Goal: Task Accomplishment & Management: Use online tool/utility

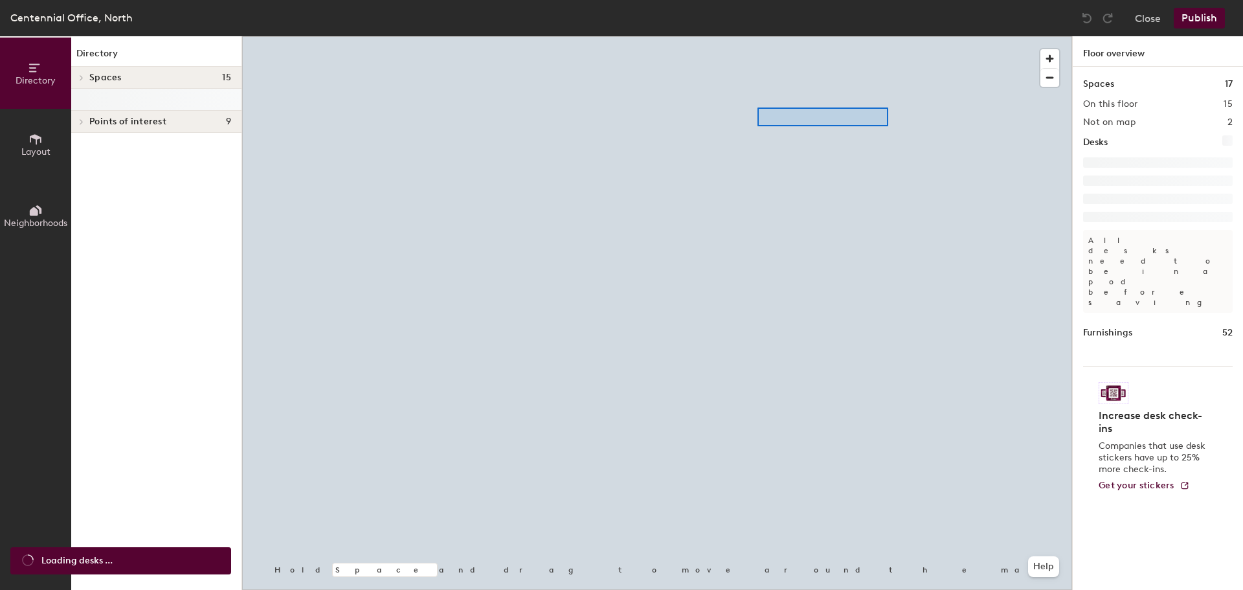
click at [757, 36] on div at bounding box center [657, 36] width 830 height 0
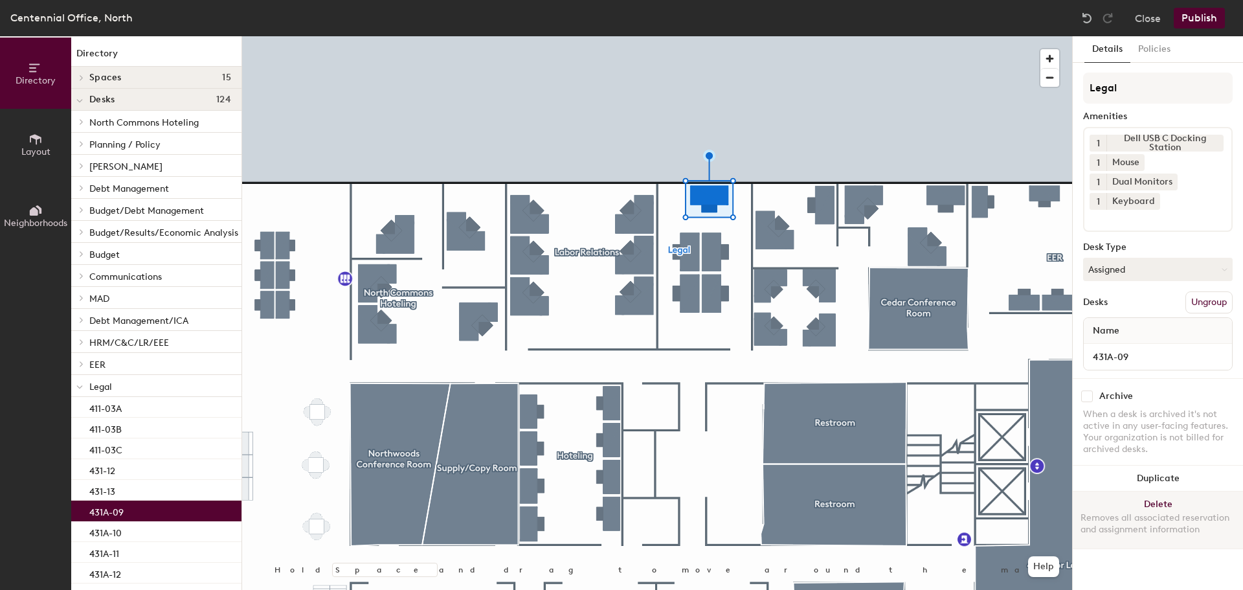
click at [1183, 501] on button "Delete Removes all associated reservation and assignment information" at bounding box center [1158, 519] width 170 height 57
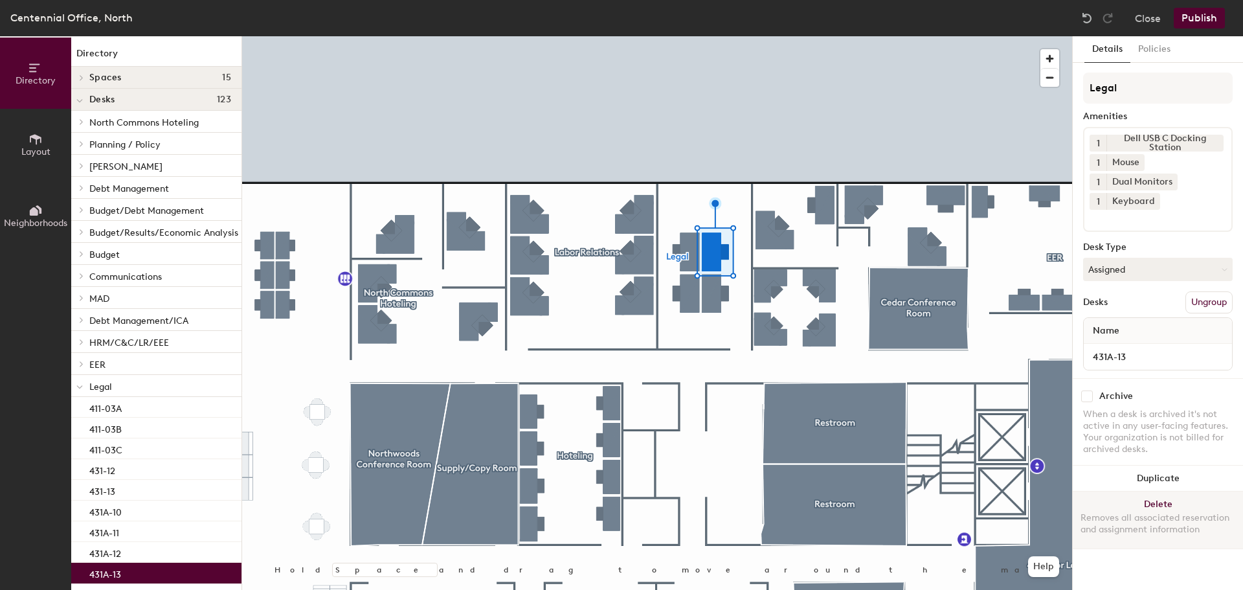
click at [1187, 502] on button "Delete Removes all associated reservation and assignment information" at bounding box center [1158, 519] width 170 height 57
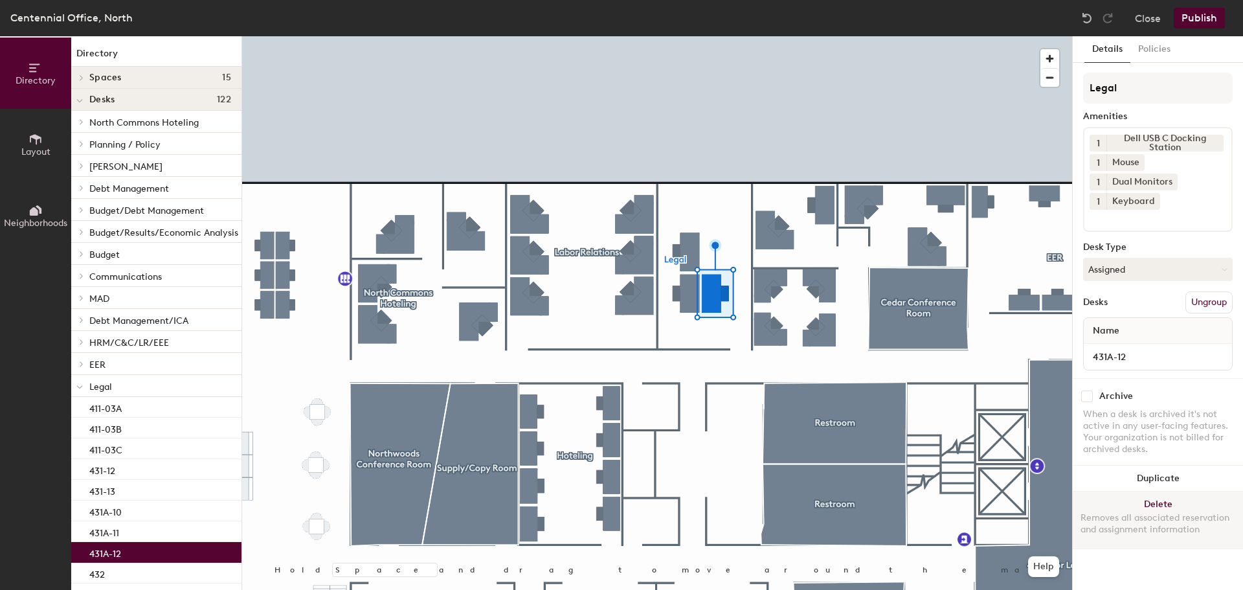
click at [1161, 500] on button "Delete Removes all associated reservation and assignment information" at bounding box center [1158, 519] width 170 height 57
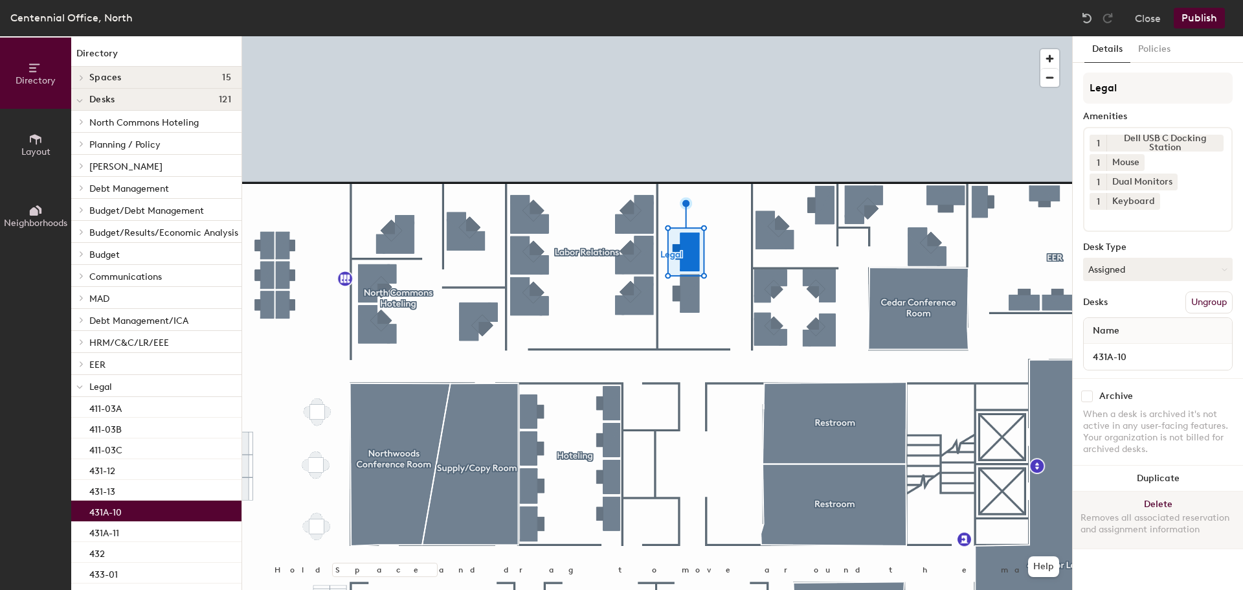
click at [1186, 505] on button "Delete Removes all associated reservation and assignment information" at bounding box center [1158, 519] width 170 height 57
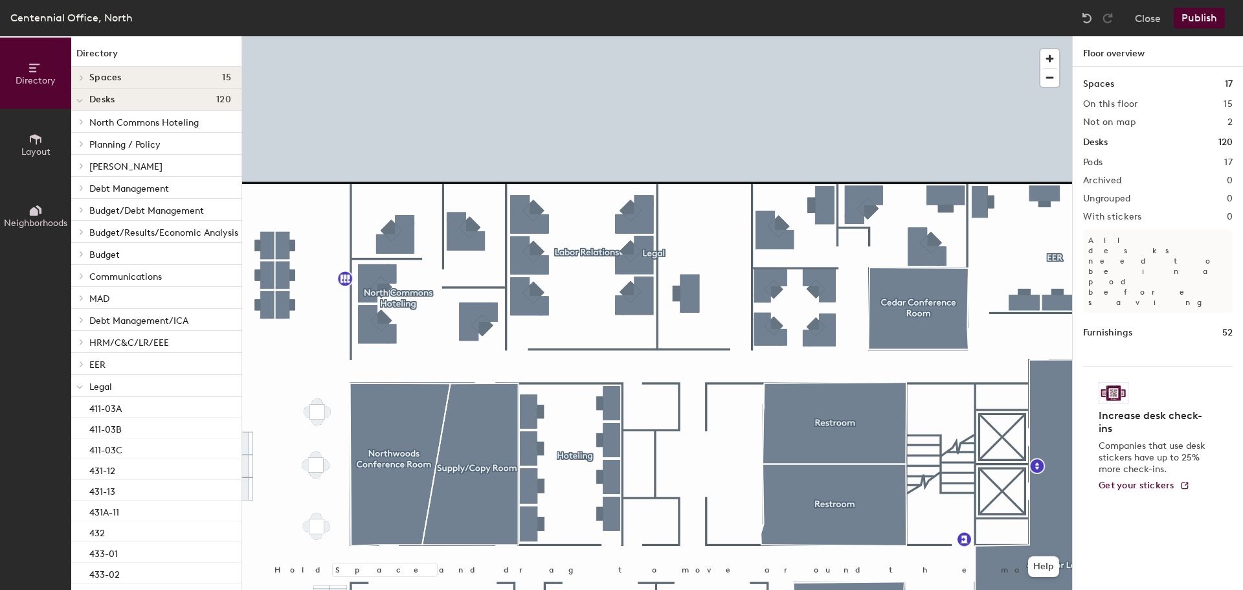
click at [695, 36] on div at bounding box center [657, 36] width 830 height 0
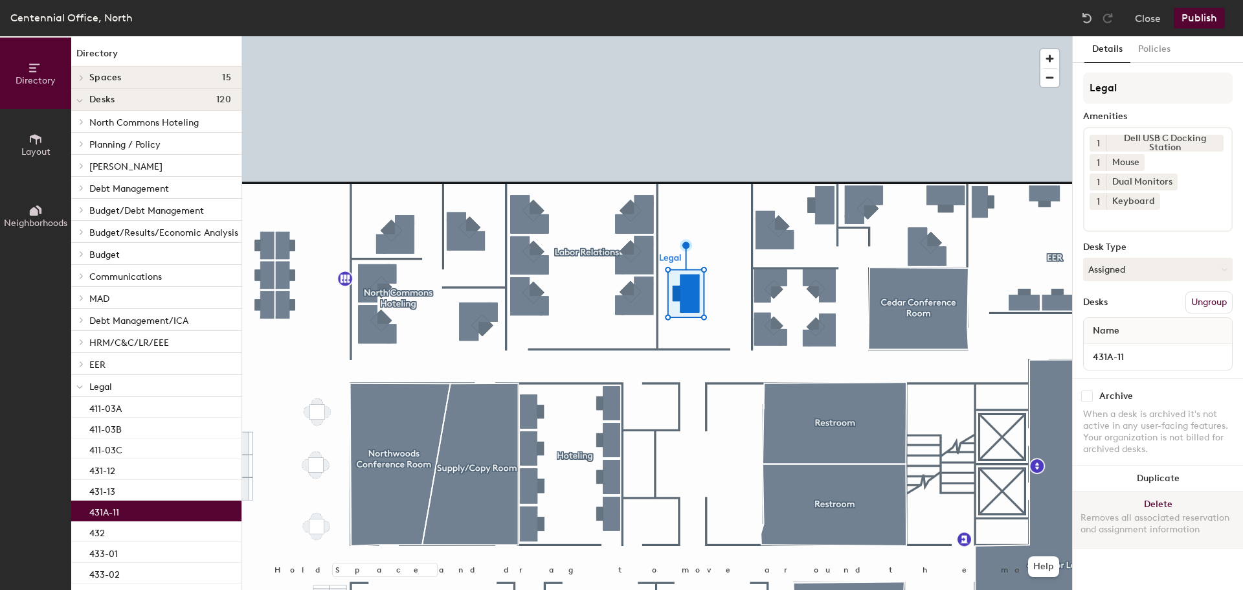
click at [1165, 499] on button "Delete Removes all associated reservation and assignment information" at bounding box center [1158, 519] width 170 height 57
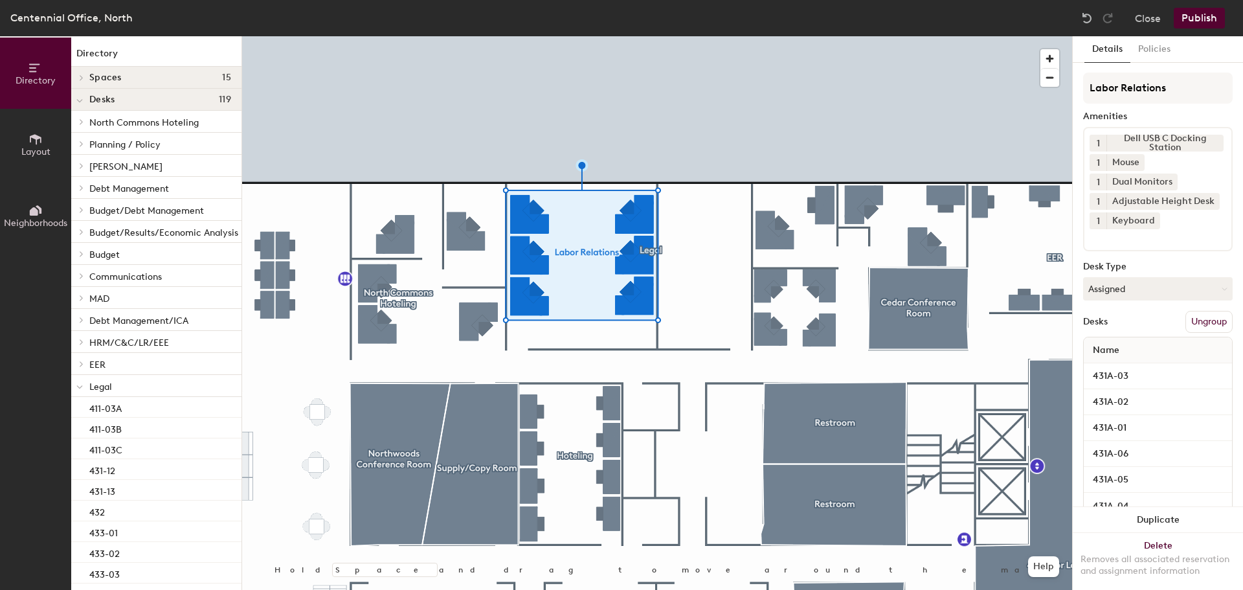
click at [471, 36] on div at bounding box center [657, 36] width 830 height 0
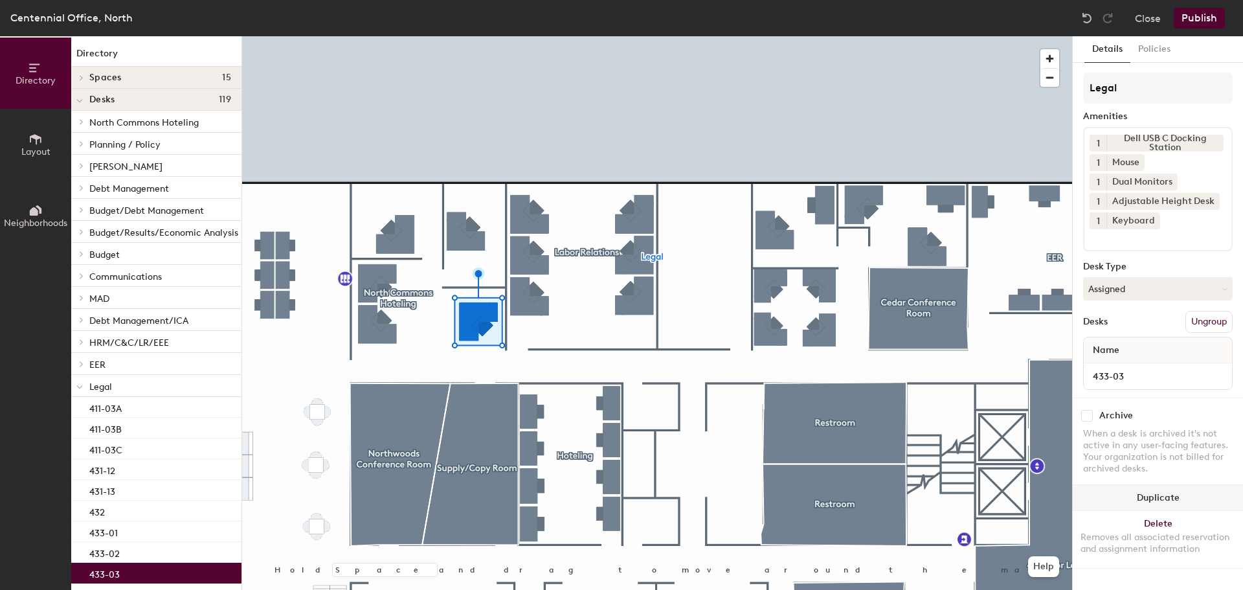
click at [1168, 492] on button "Duplicate" at bounding box center [1158, 498] width 170 height 26
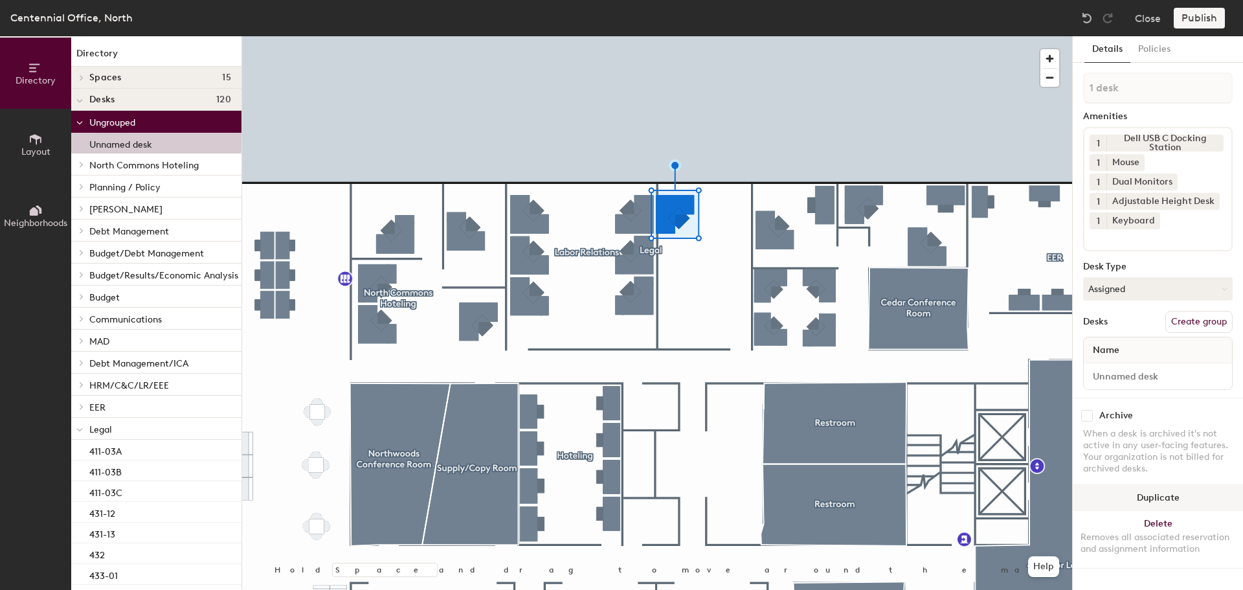
click at [1185, 497] on button "Duplicate" at bounding box center [1158, 498] width 170 height 26
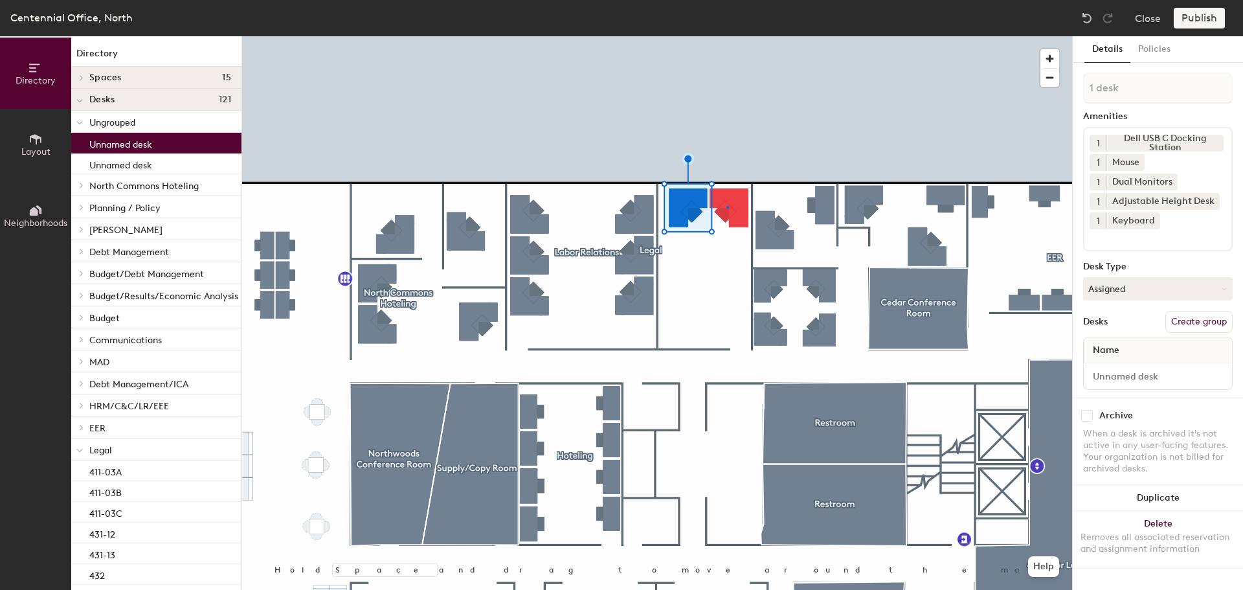
click at [726, 36] on div at bounding box center [657, 36] width 830 height 0
click at [1169, 497] on button "Duplicate" at bounding box center [1158, 498] width 170 height 26
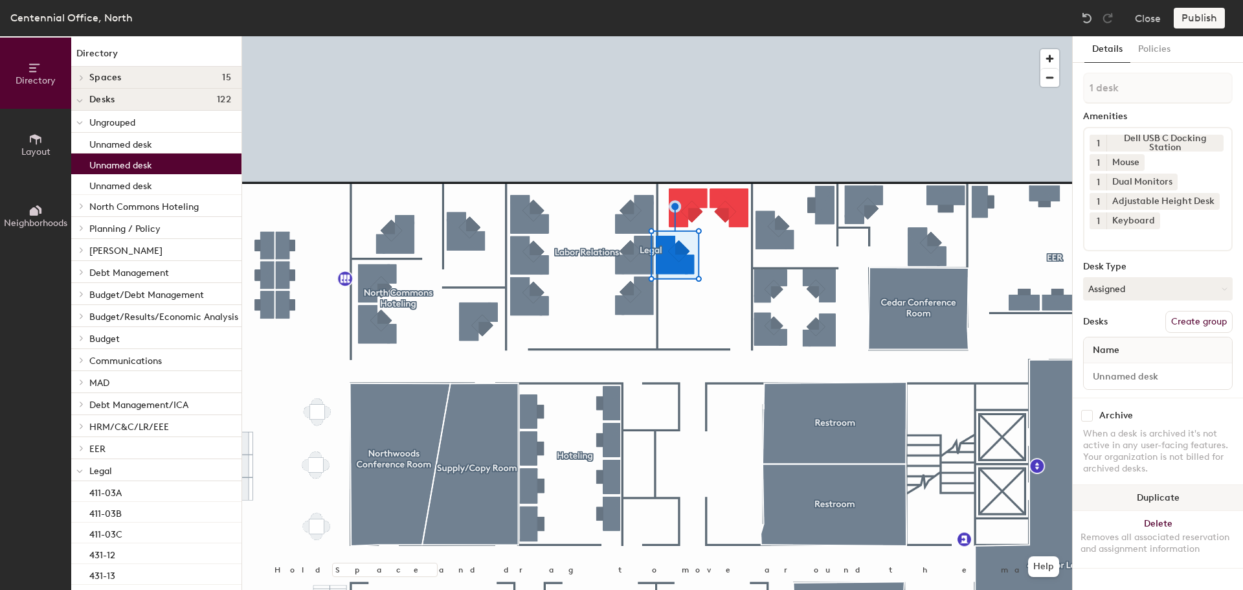
click at [1176, 499] on button "Duplicate" at bounding box center [1158, 498] width 170 height 26
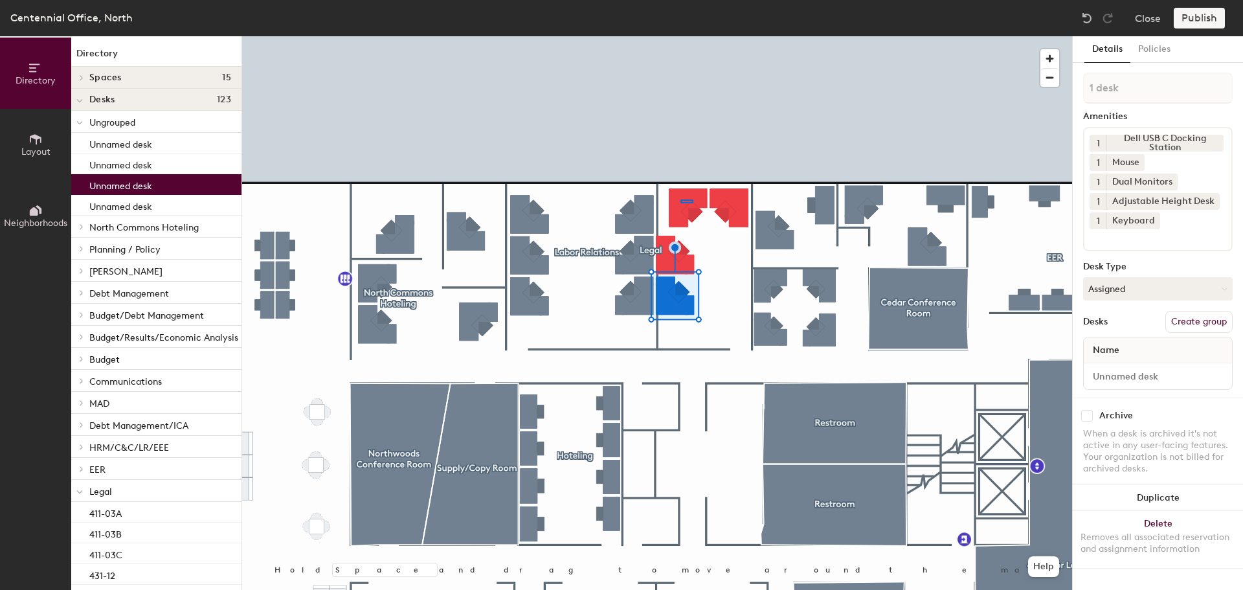
click at [680, 36] on div at bounding box center [657, 36] width 830 height 0
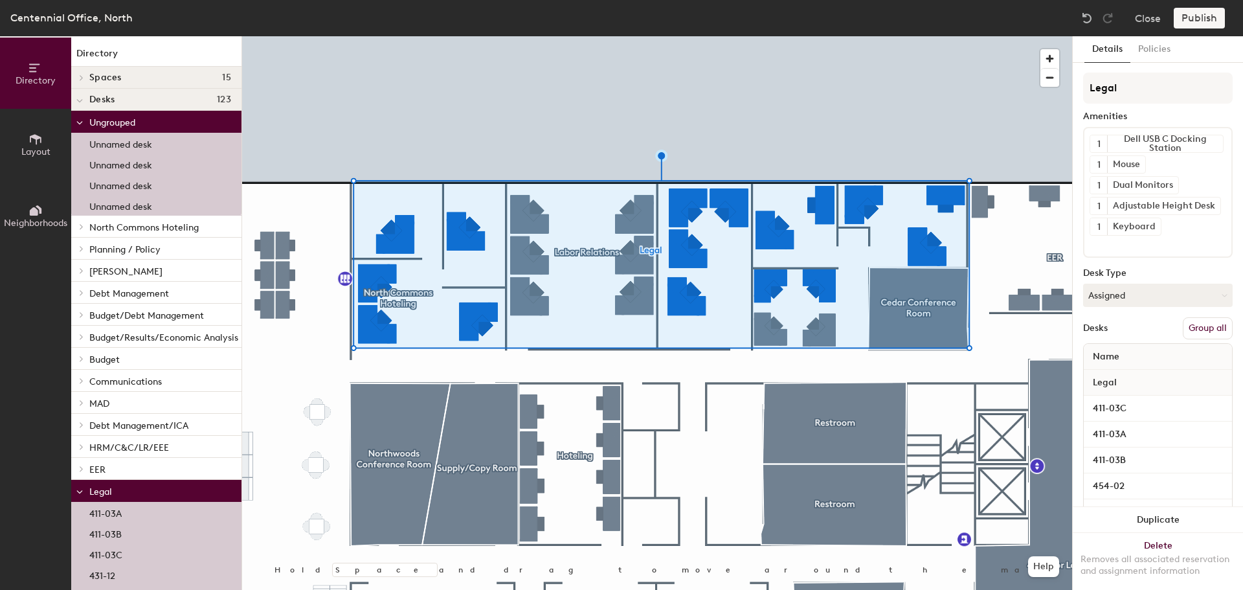
click at [1204, 324] on button "Group all" at bounding box center [1208, 328] width 50 height 22
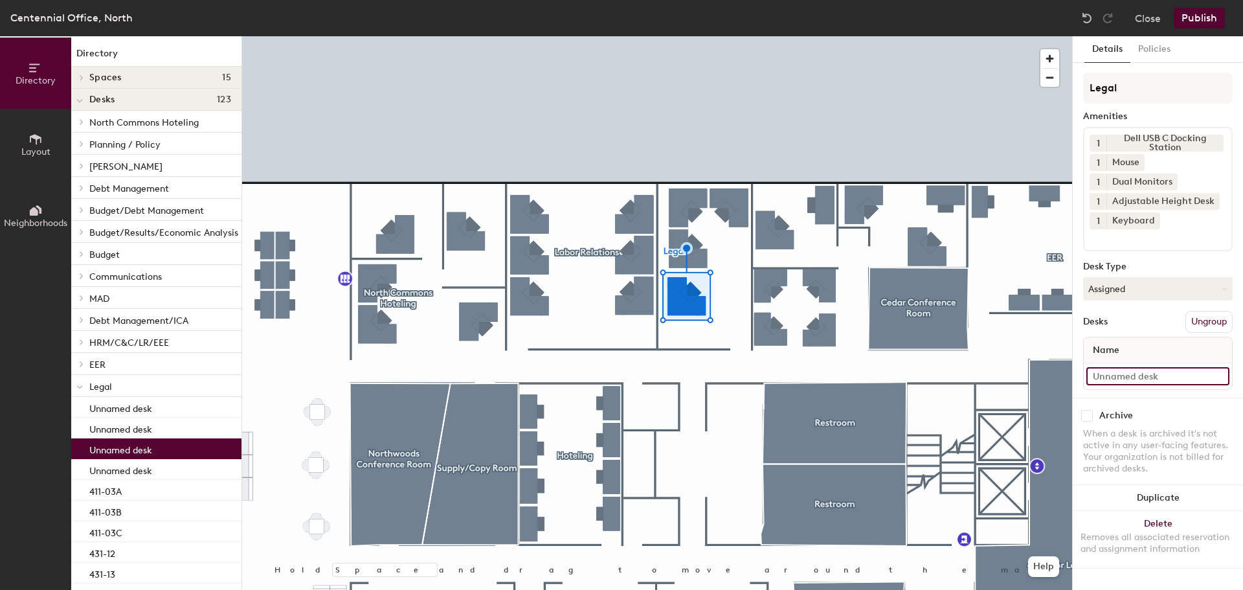
click at [1142, 372] on input at bounding box center [1157, 376] width 143 height 18
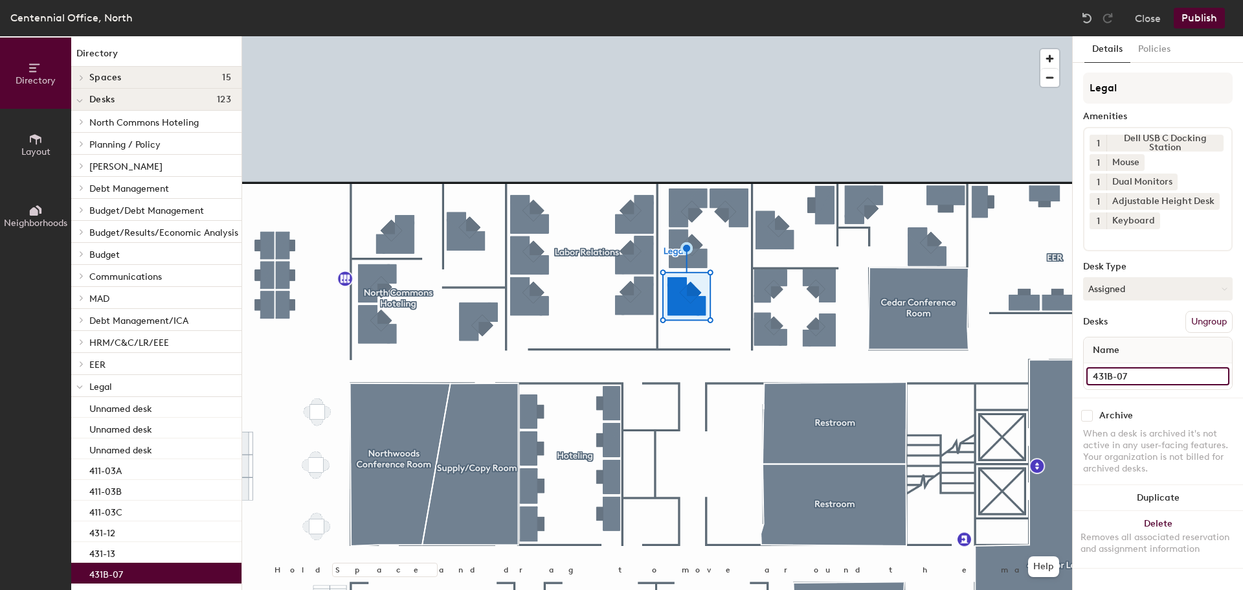
drag, startPoint x: 1148, startPoint y: 379, endPoint x: 1084, endPoint y: 375, distance: 64.2
click at [1084, 375] on div "431B-07" at bounding box center [1158, 376] width 148 height 26
type input "431B-07"
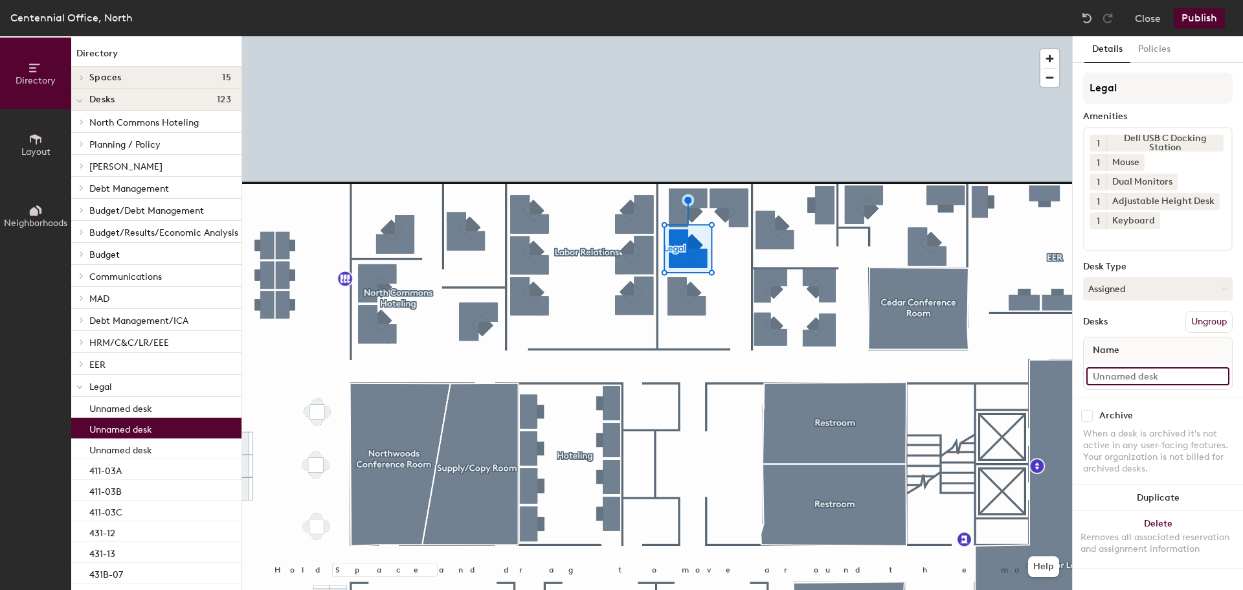
click at [1130, 375] on input at bounding box center [1157, 376] width 143 height 18
paste input "431B-07"
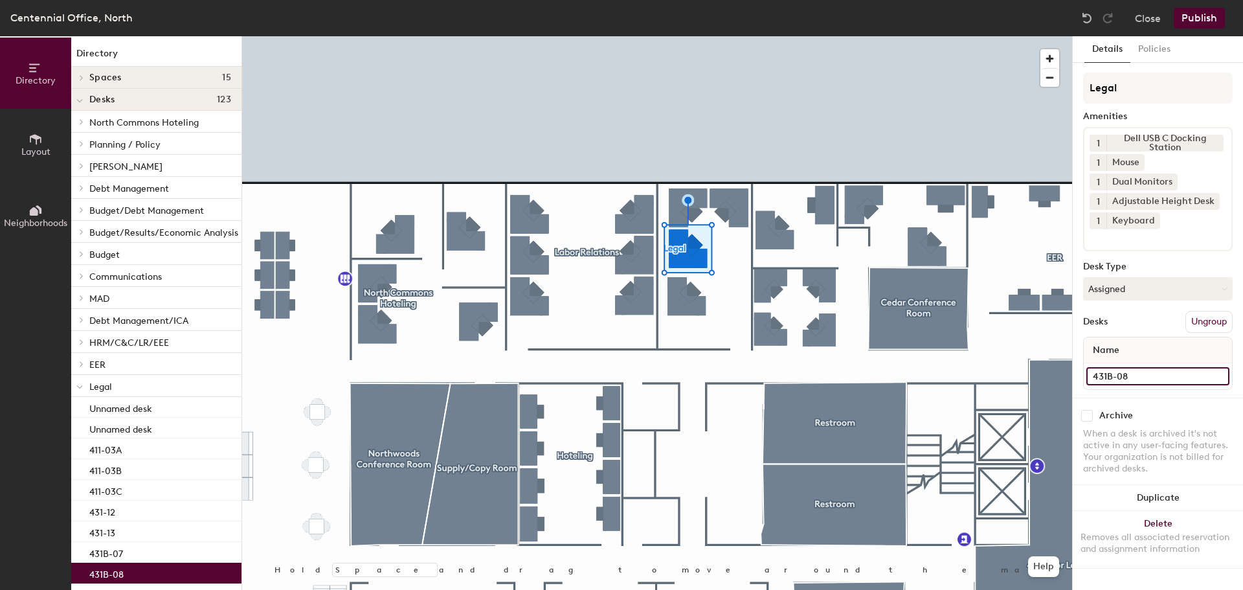
type input "431B-08"
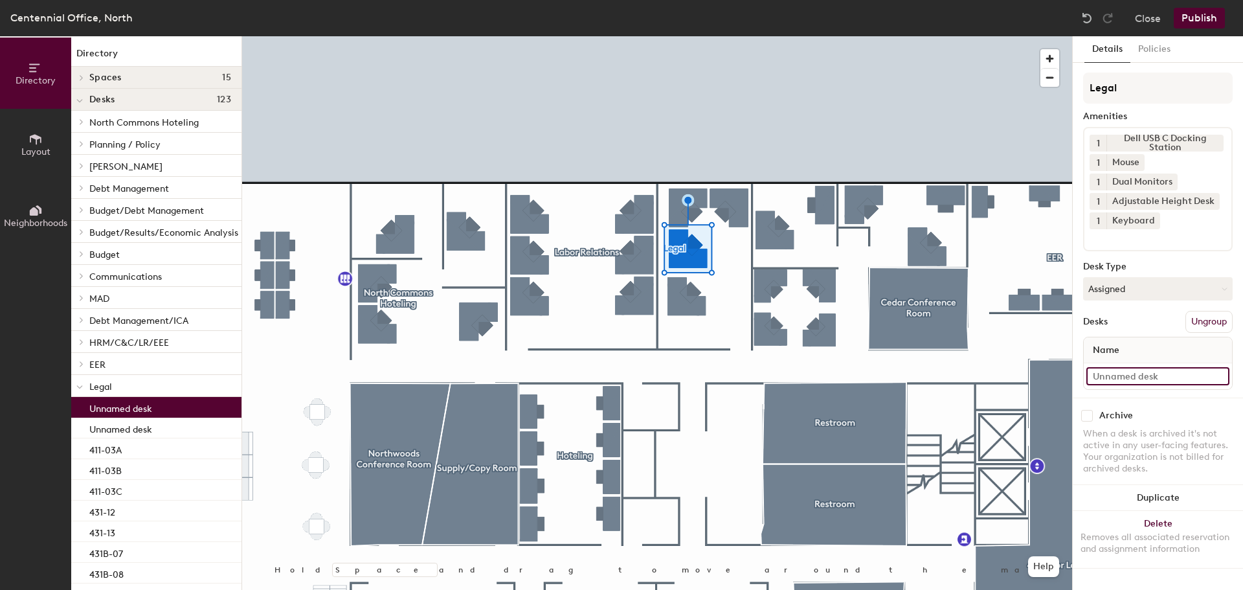
click at [1152, 374] on input at bounding box center [1157, 376] width 143 height 18
paste input "431B-07"
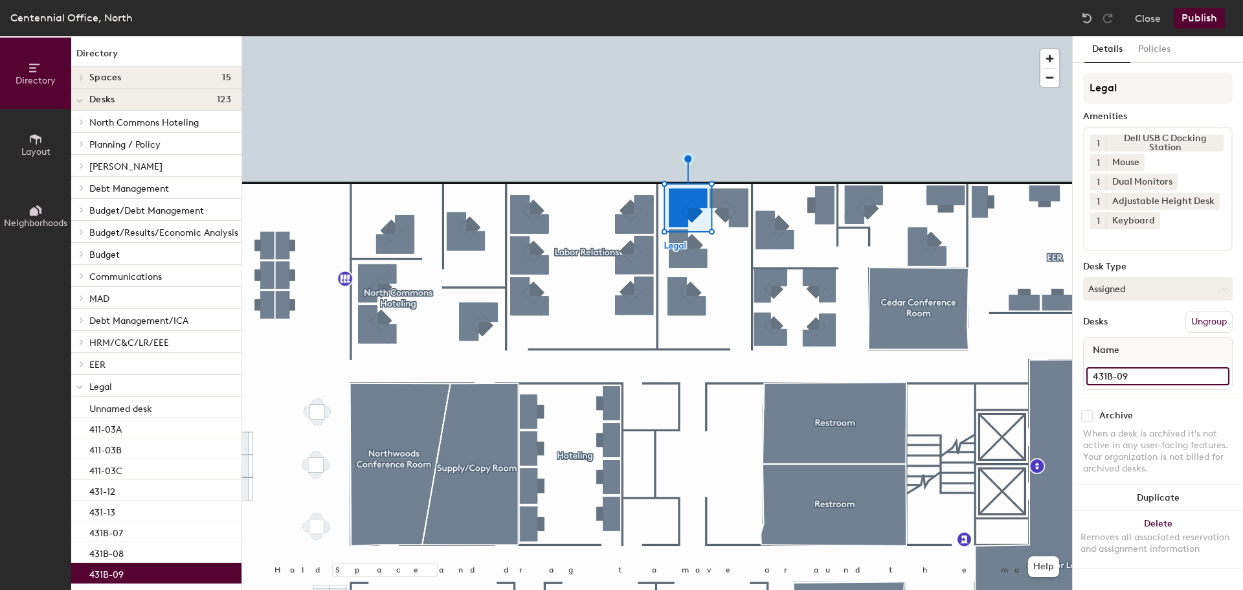
type input "431B-09"
click at [1139, 381] on input at bounding box center [1157, 376] width 143 height 18
paste input "431B-07"
type input "431B-10"
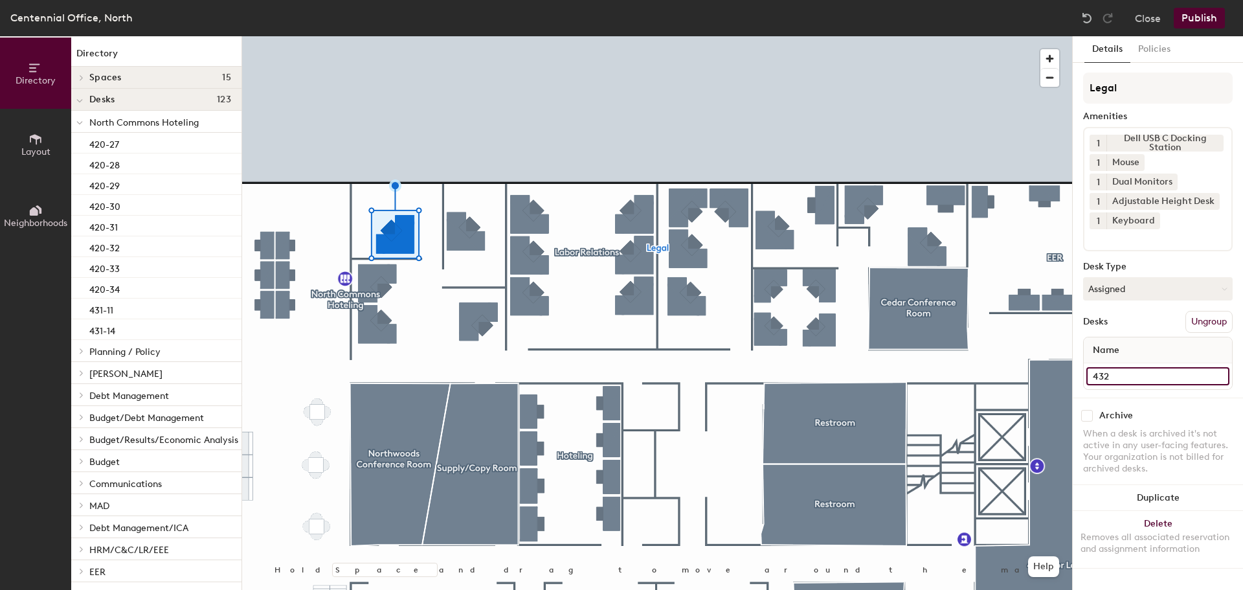
click at [1167, 375] on input "432" at bounding box center [1157, 376] width 143 height 18
click at [1152, 376] on input "432" at bounding box center [1157, 376] width 143 height 18
type input "432-01"
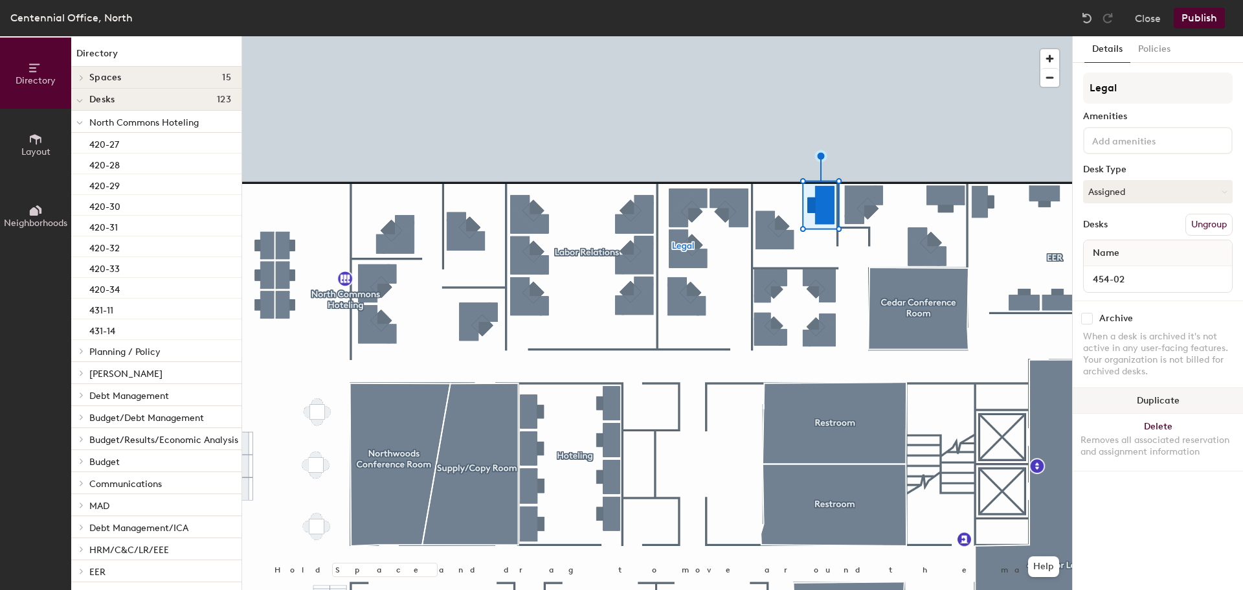
click at [1194, 405] on button "Duplicate" at bounding box center [1158, 401] width 170 height 26
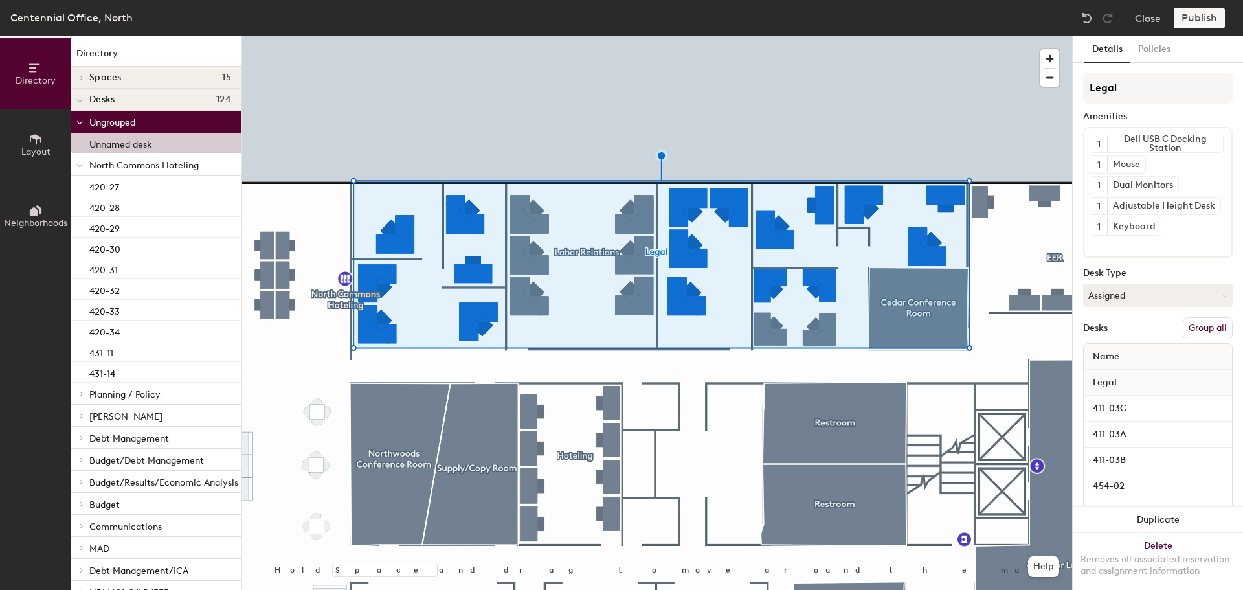
click at [1217, 325] on button "Group all" at bounding box center [1208, 328] width 50 height 22
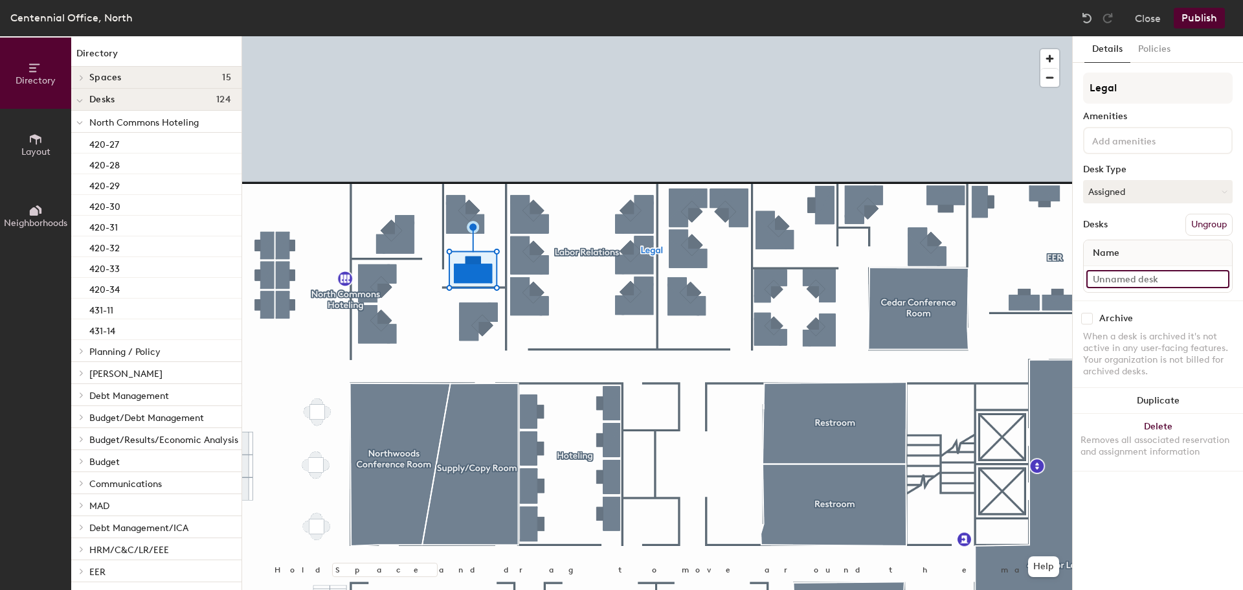
click at [1126, 284] on input at bounding box center [1157, 279] width 143 height 18
type input "488-2"
click at [461, 36] on div at bounding box center [657, 36] width 830 height 0
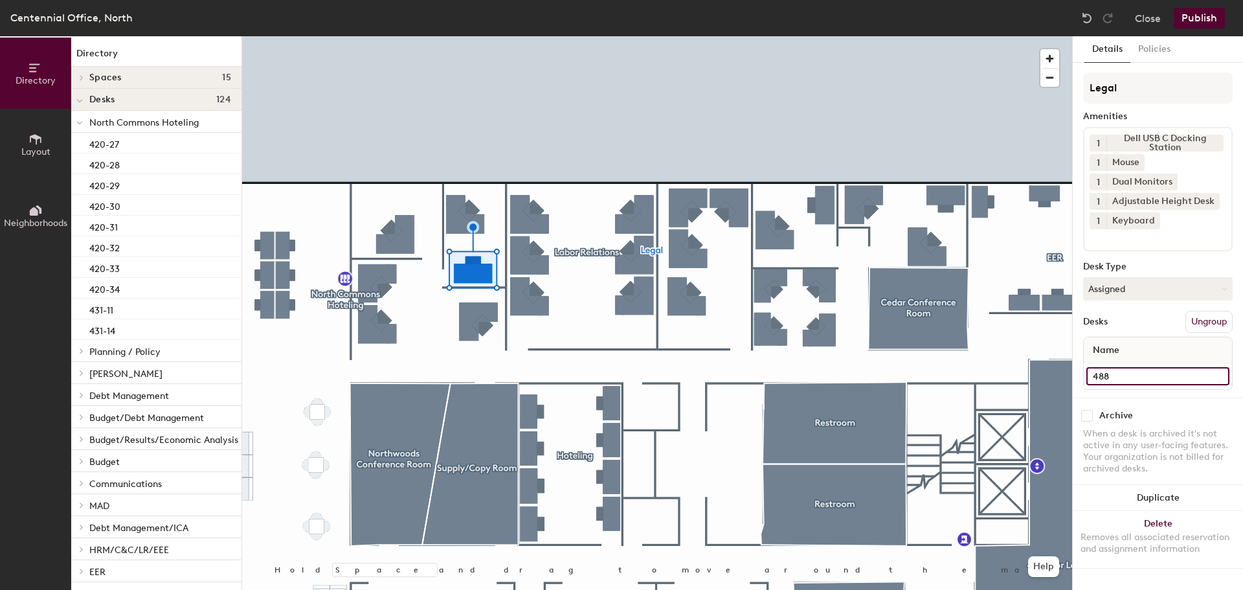
click at [1121, 377] on input "488" at bounding box center [1157, 376] width 143 height 18
click at [1121, 376] on input "488" at bounding box center [1157, 376] width 143 height 18
type input "488-01"
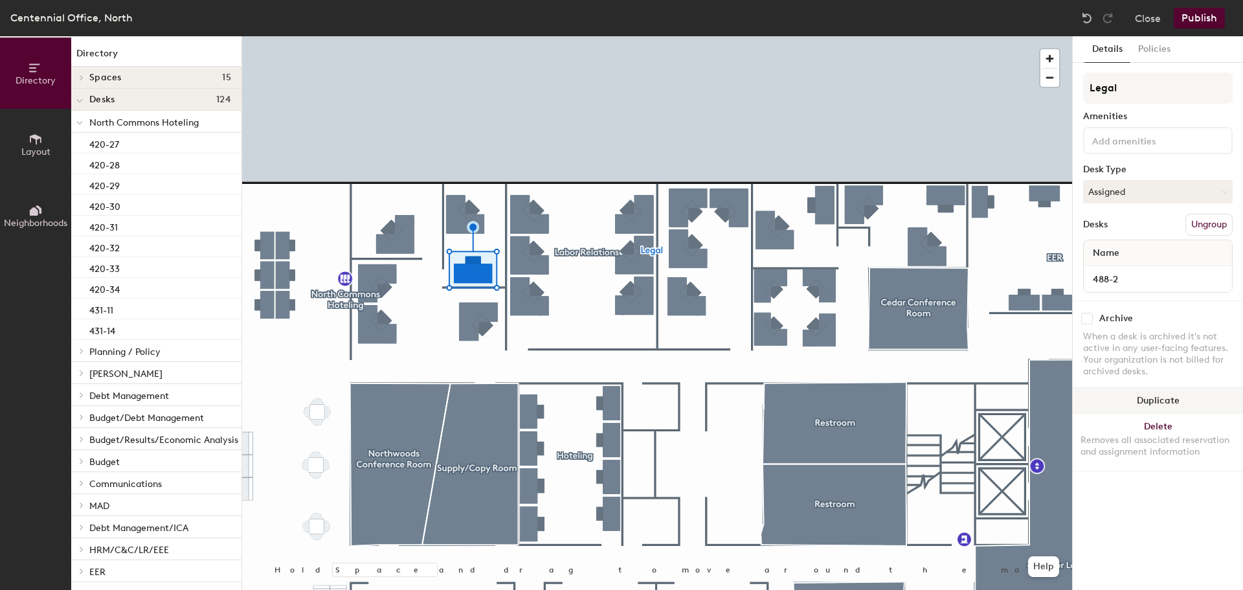
click at [1185, 406] on button "Duplicate" at bounding box center [1158, 401] width 170 height 26
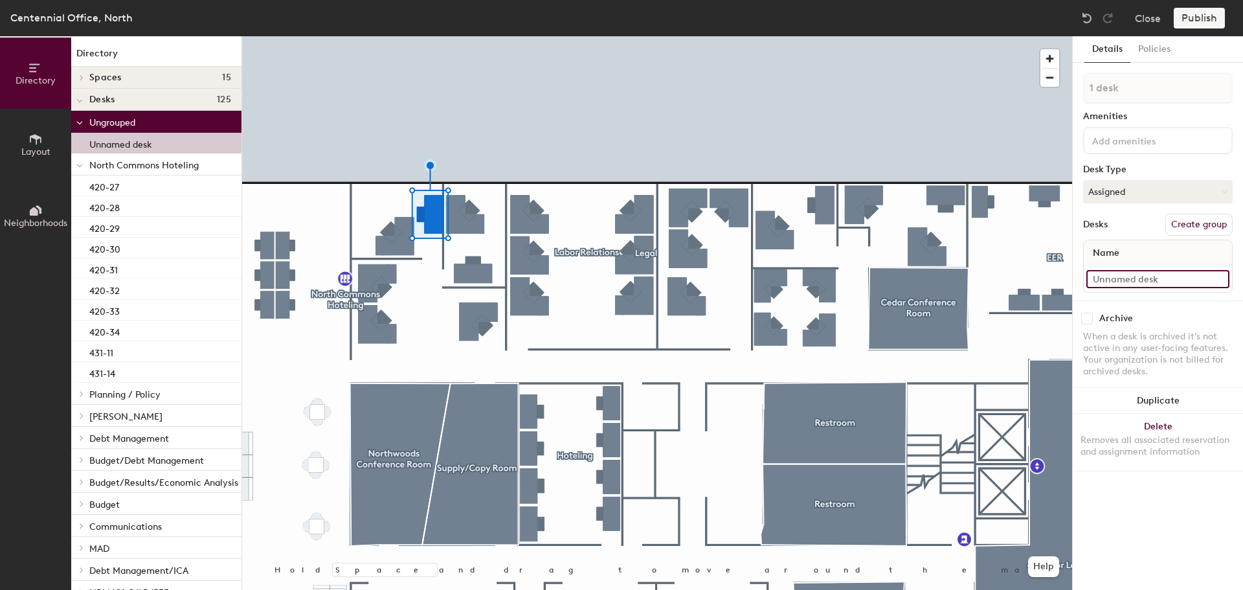
click at [1136, 284] on input at bounding box center [1157, 279] width 143 height 18
type input "432-02"
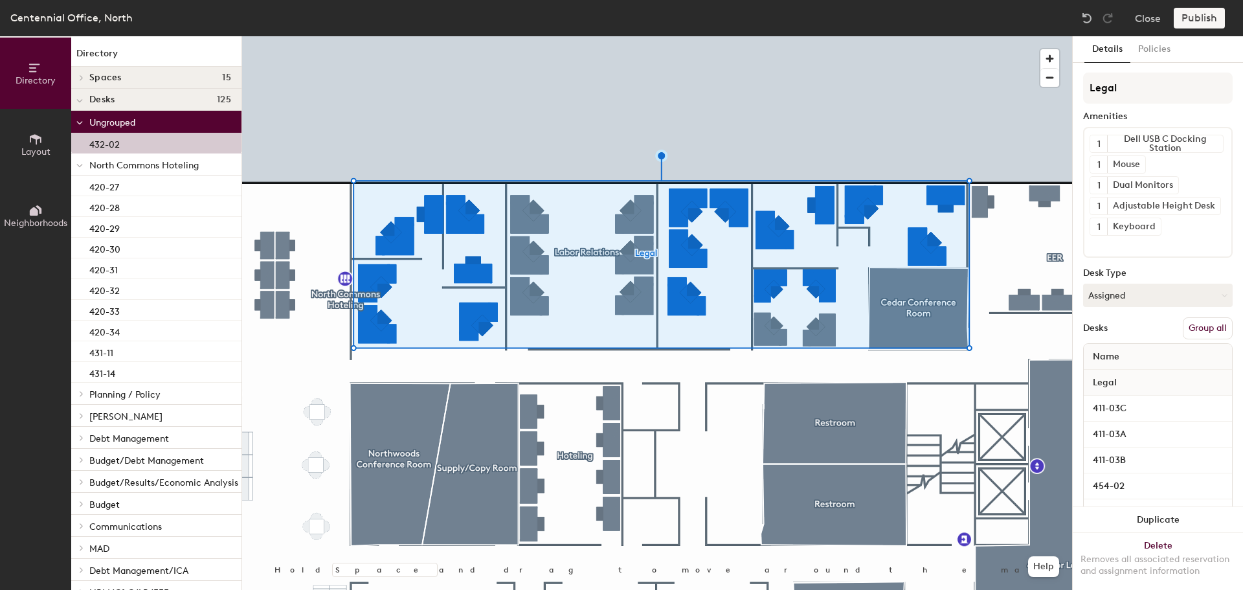
click at [1202, 326] on button "Group all" at bounding box center [1208, 328] width 50 height 22
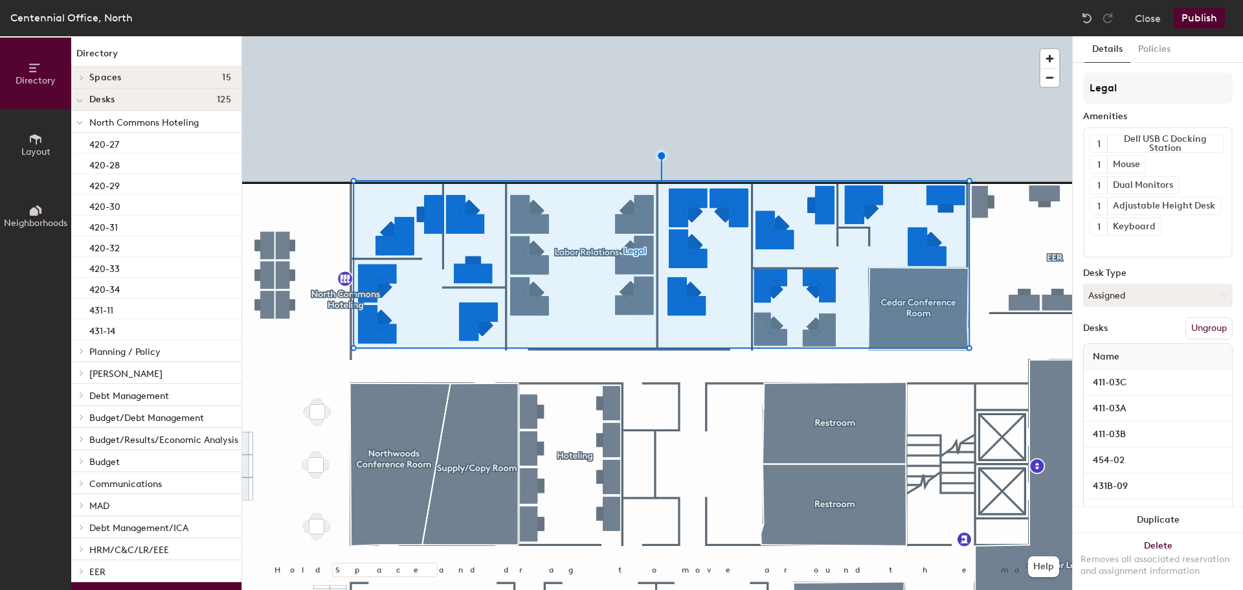
click at [1196, 19] on button "Publish" at bounding box center [1199, 18] width 51 height 21
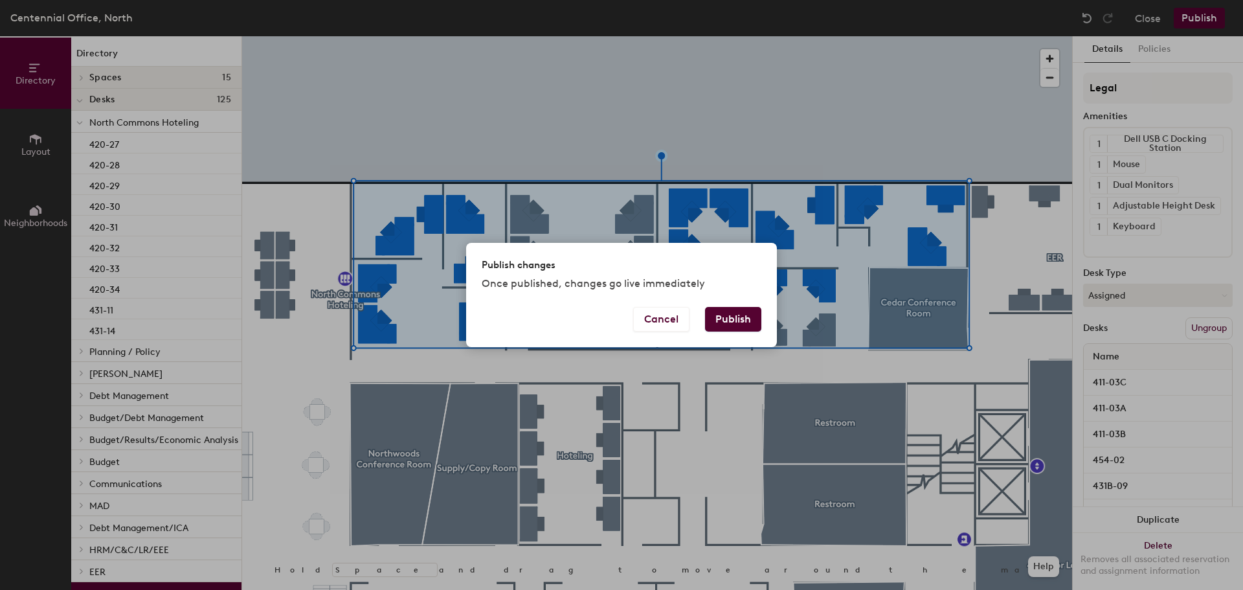
click at [740, 323] on button "Publish" at bounding box center [733, 319] width 56 height 25
